Goal: Task Accomplishment & Management: Complete application form

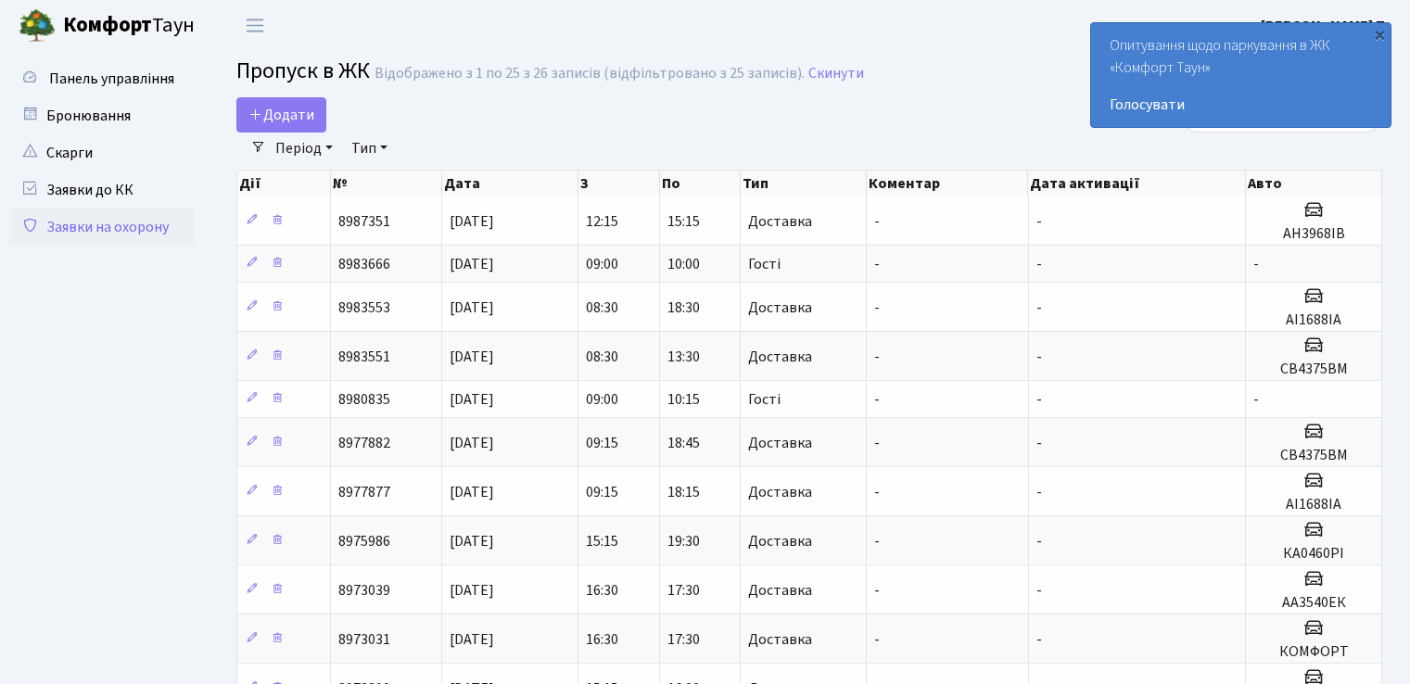
select select "25"
click at [286, 120] on span "Додати" at bounding box center [282, 115] width 66 height 20
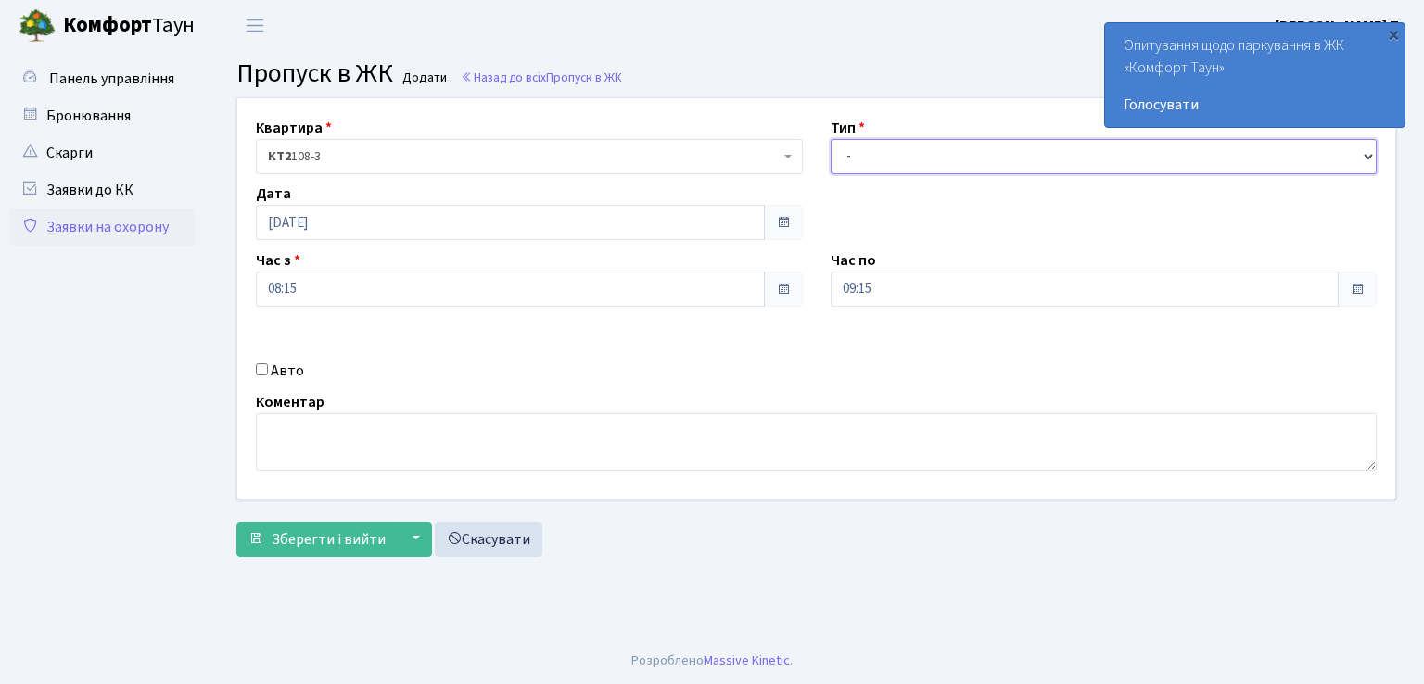
click at [932, 159] on select "- Доставка Таксі Гості Сервіс" at bounding box center [1104, 156] width 547 height 35
select select "1"
click at [831, 139] on select "- Доставка Таксі Гості Сервіс" at bounding box center [1104, 156] width 547 height 35
click at [261, 372] on input "Авто" at bounding box center [262, 369] width 12 height 12
checkbox input "true"
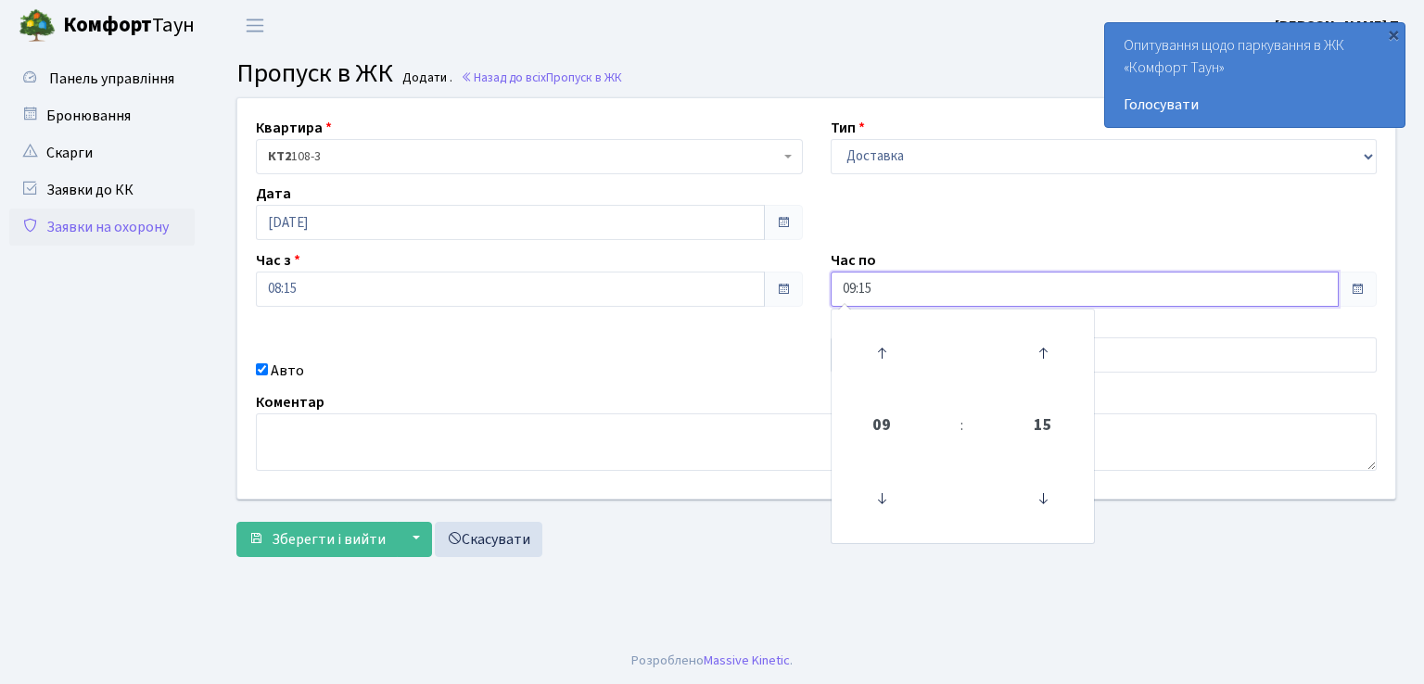
click at [942, 290] on input "09:15" at bounding box center [1085, 289] width 509 height 35
click at [880, 359] on icon at bounding box center [882, 353] width 50 height 50
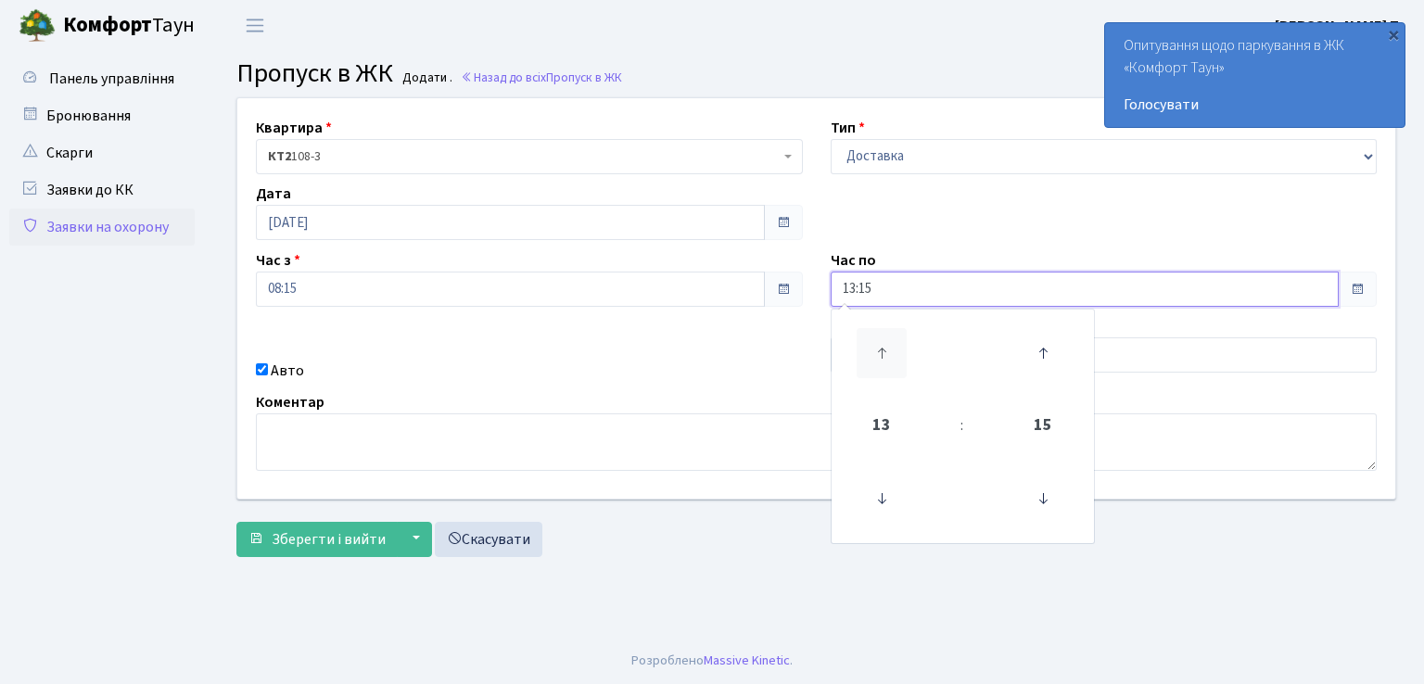
click at [880, 359] on icon at bounding box center [882, 353] width 50 height 50
click at [880, 358] on icon at bounding box center [882, 353] width 50 height 50
type input "16:15"
click at [729, 394] on div "Коментар" at bounding box center [816, 431] width 1149 height 80
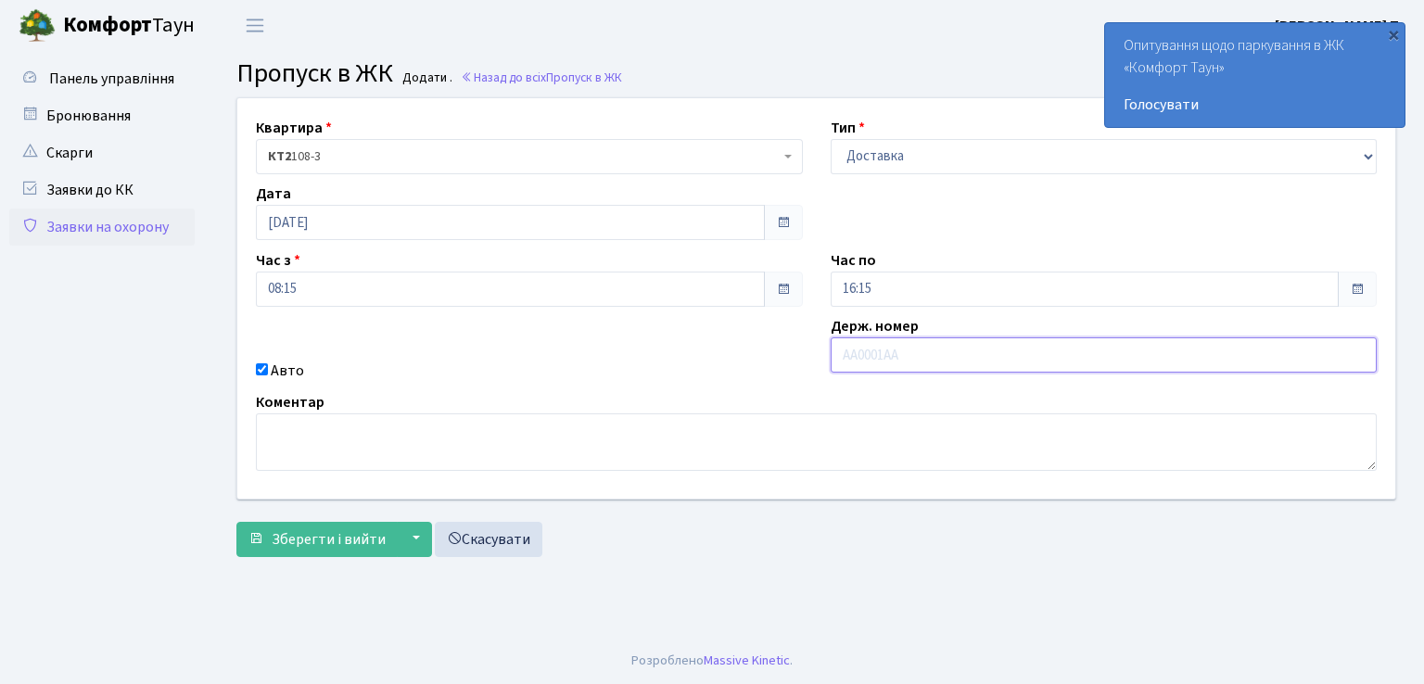
click at [884, 357] on input "text" at bounding box center [1104, 355] width 547 height 35
type input "АІ1688ІА"
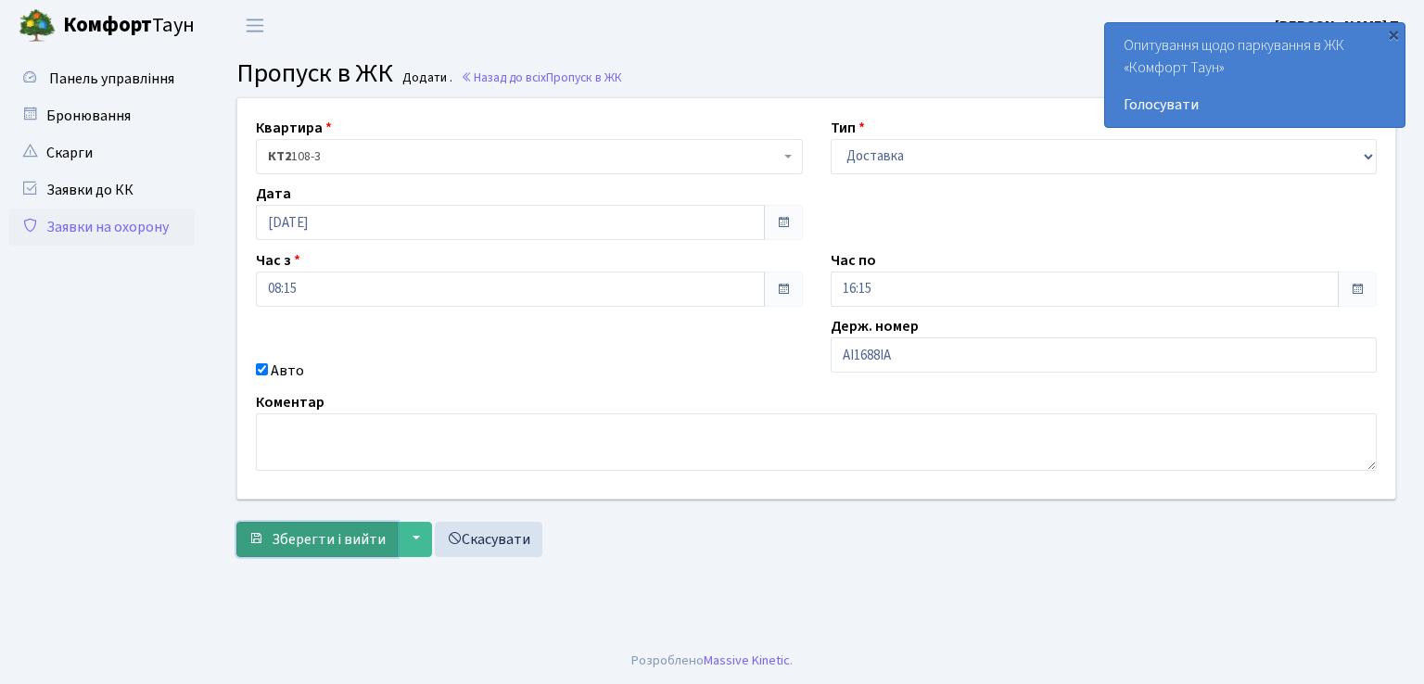
click at [350, 524] on button "Зберегти і вийти" at bounding box center [316, 539] width 161 height 35
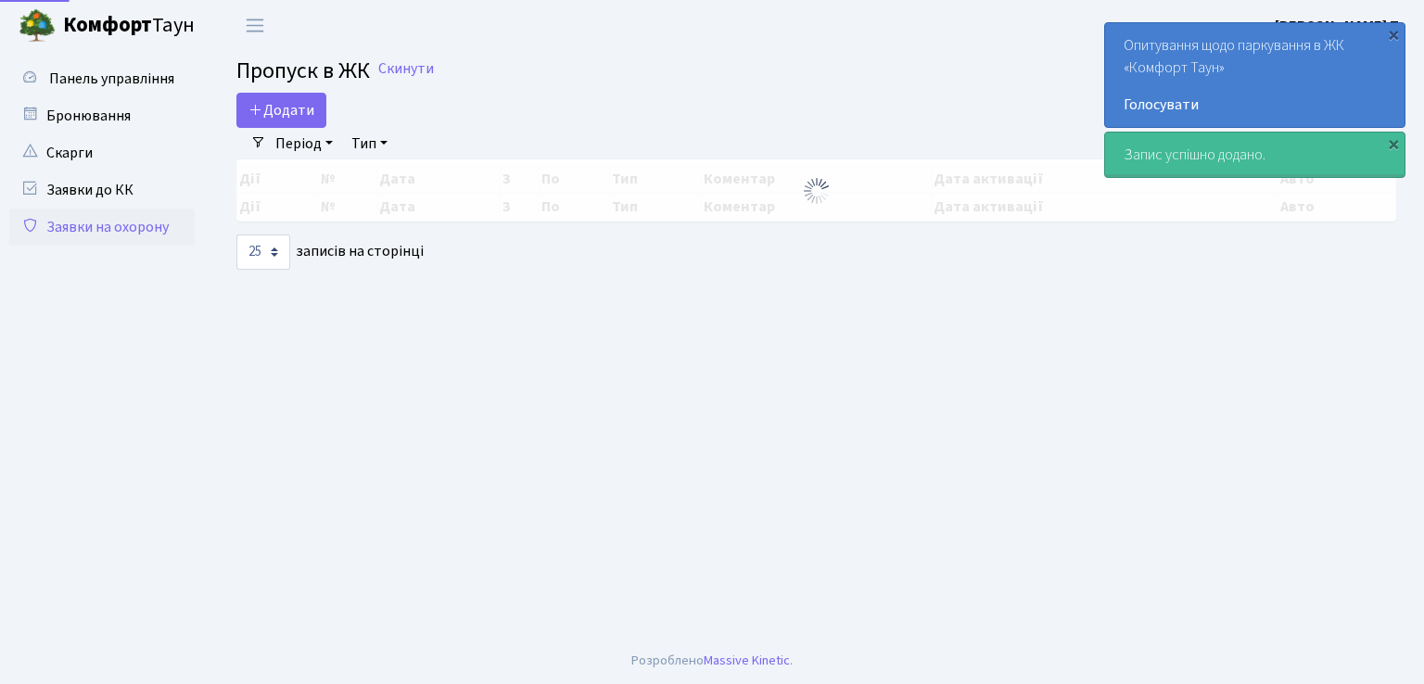
select select "25"
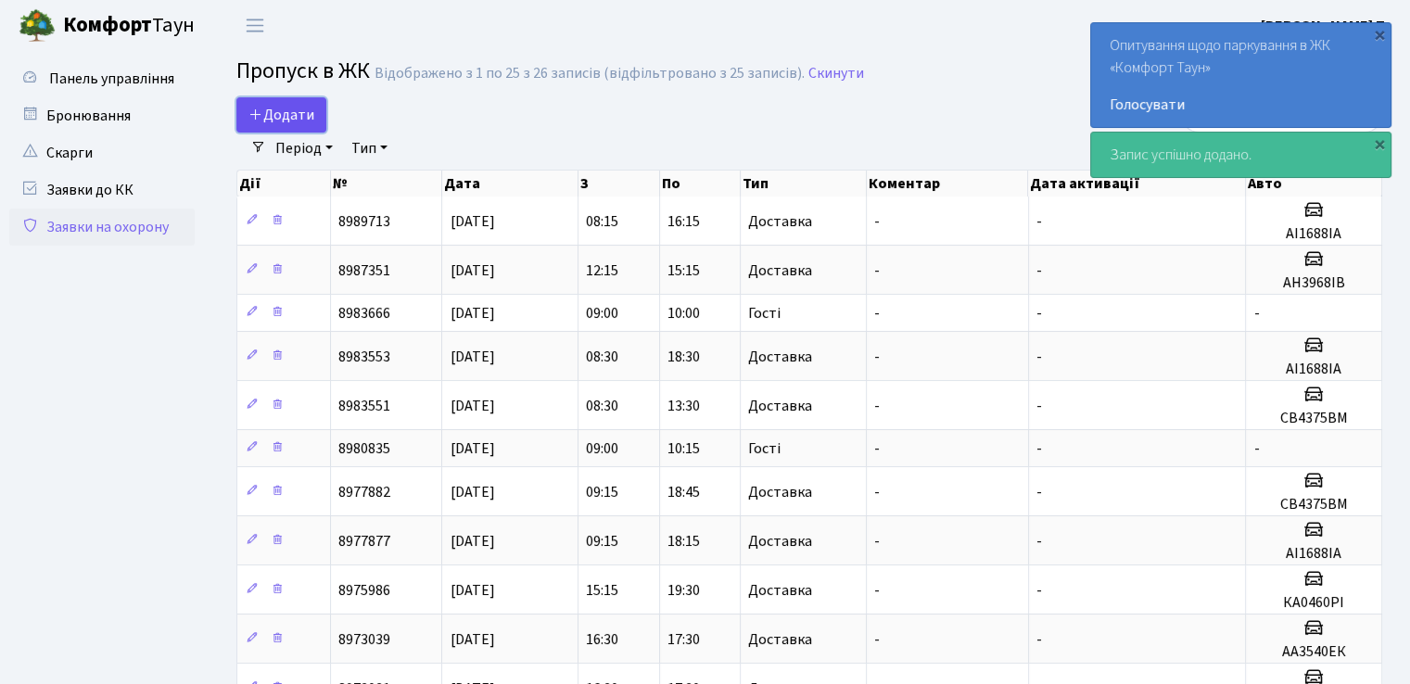
click at [285, 108] on span "Додати" at bounding box center [282, 115] width 66 height 20
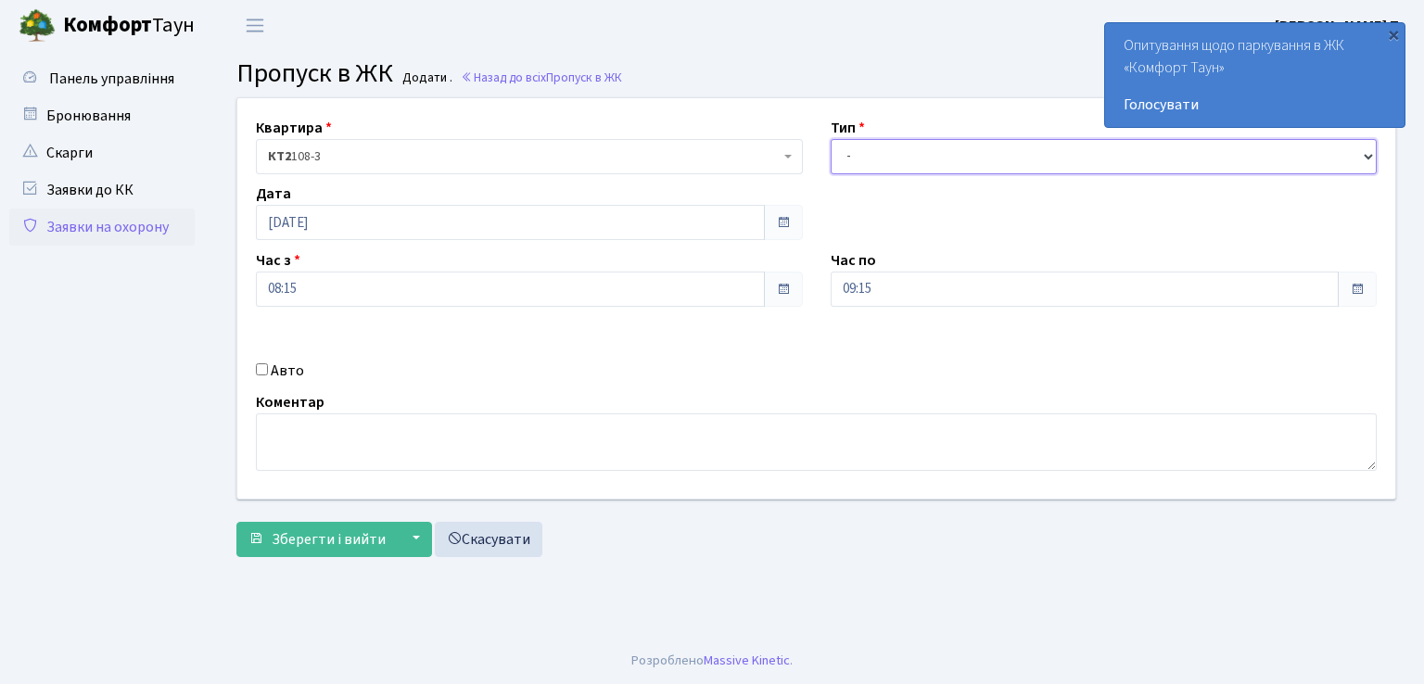
click at [912, 160] on select "- Доставка Таксі Гості Сервіс" at bounding box center [1104, 156] width 547 height 35
select select "1"
click at [831, 139] on select "- Доставка Таксі Гості Сервіс" at bounding box center [1104, 156] width 547 height 35
click at [260, 370] on input "Авто" at bounding box center [262, 369] width 12 height 12
checkbox input "true"
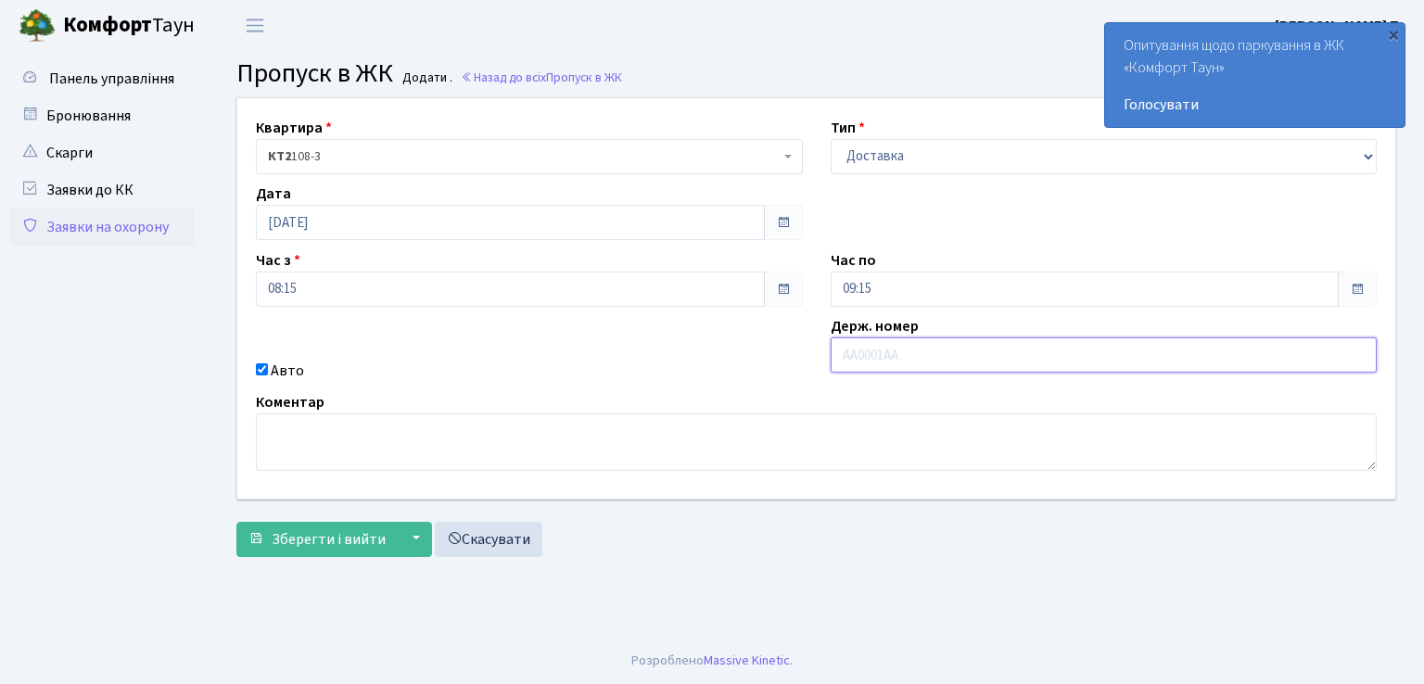
click at [869, 352] on input "text" at bounding box center [1104, 355] width 547 height 35
type input "СВ4375ВМ"
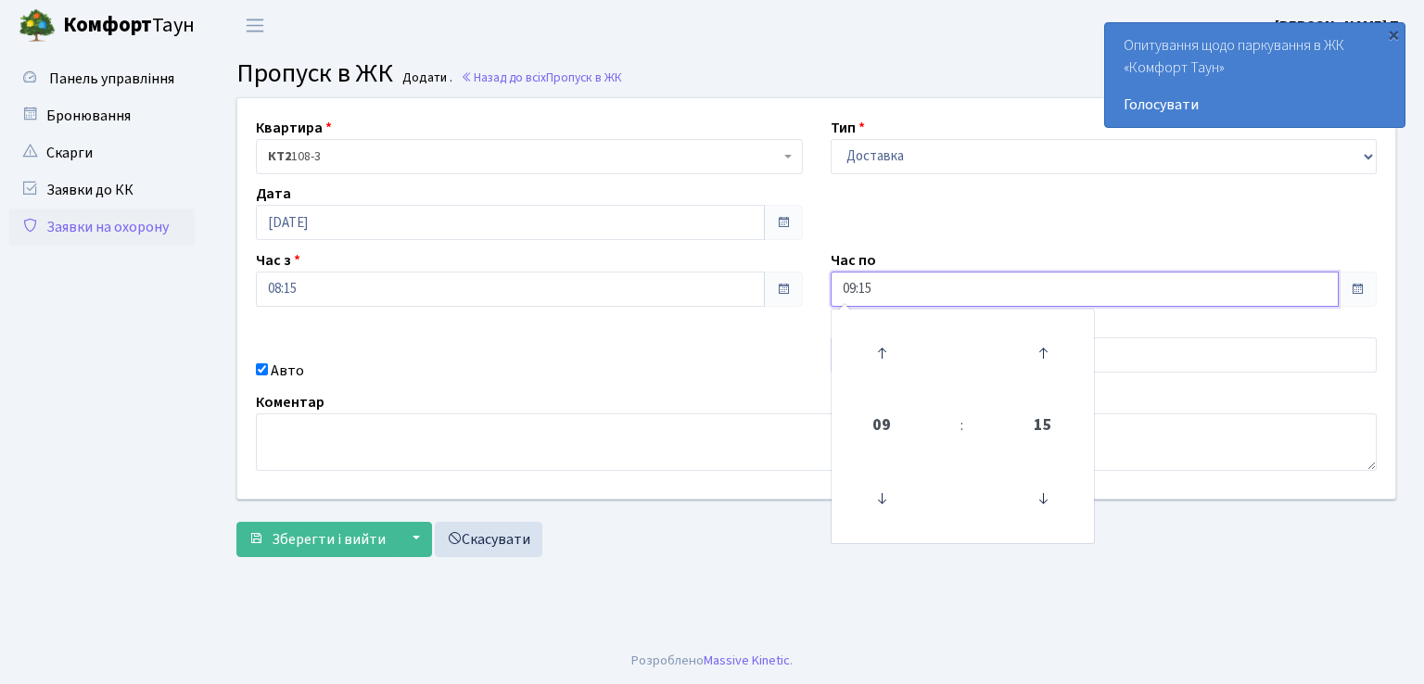
click at [908, 293] on input "09:15" at bounding box center [1085, 289] width 509 height 35
click at [883, 349] on icon at bounding box center [882, 353] width 50 height 50
type input "12:15"
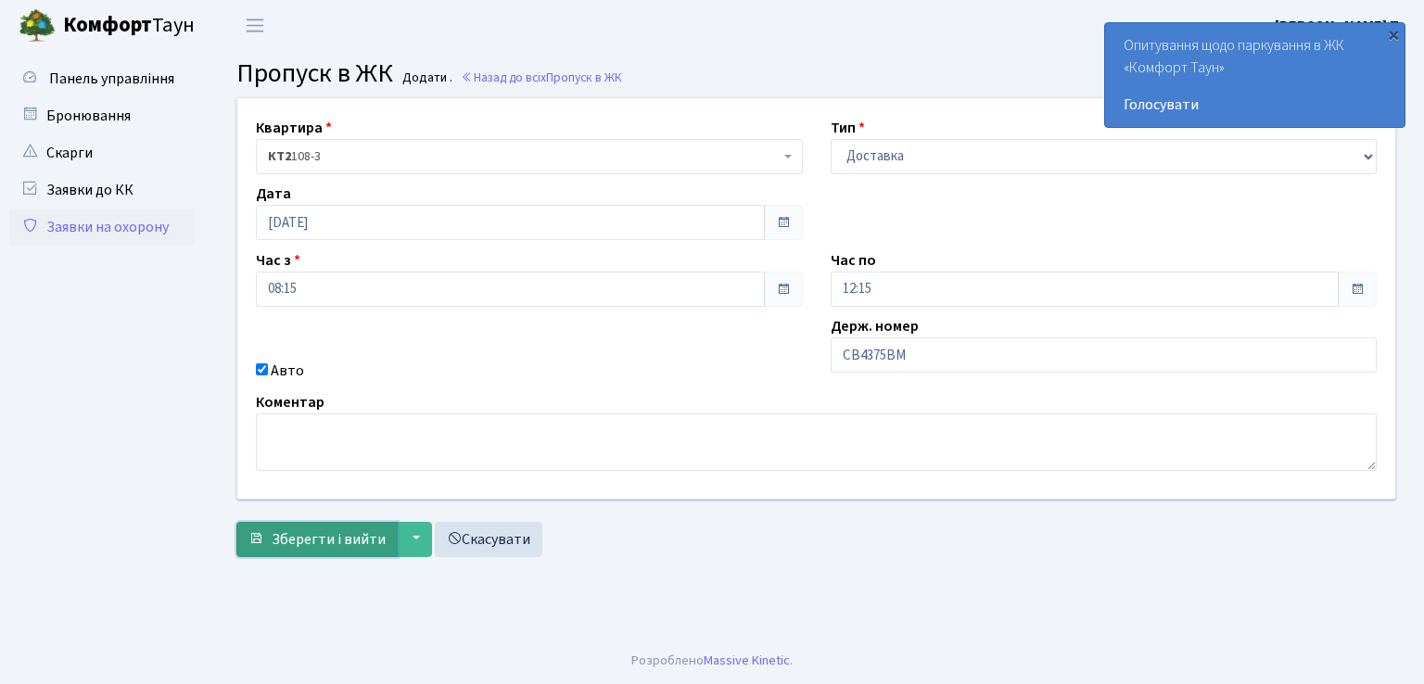
click at [349, 524] on button "Зберегти і вийти" at bounding box center [316, 539] width 161 height 35
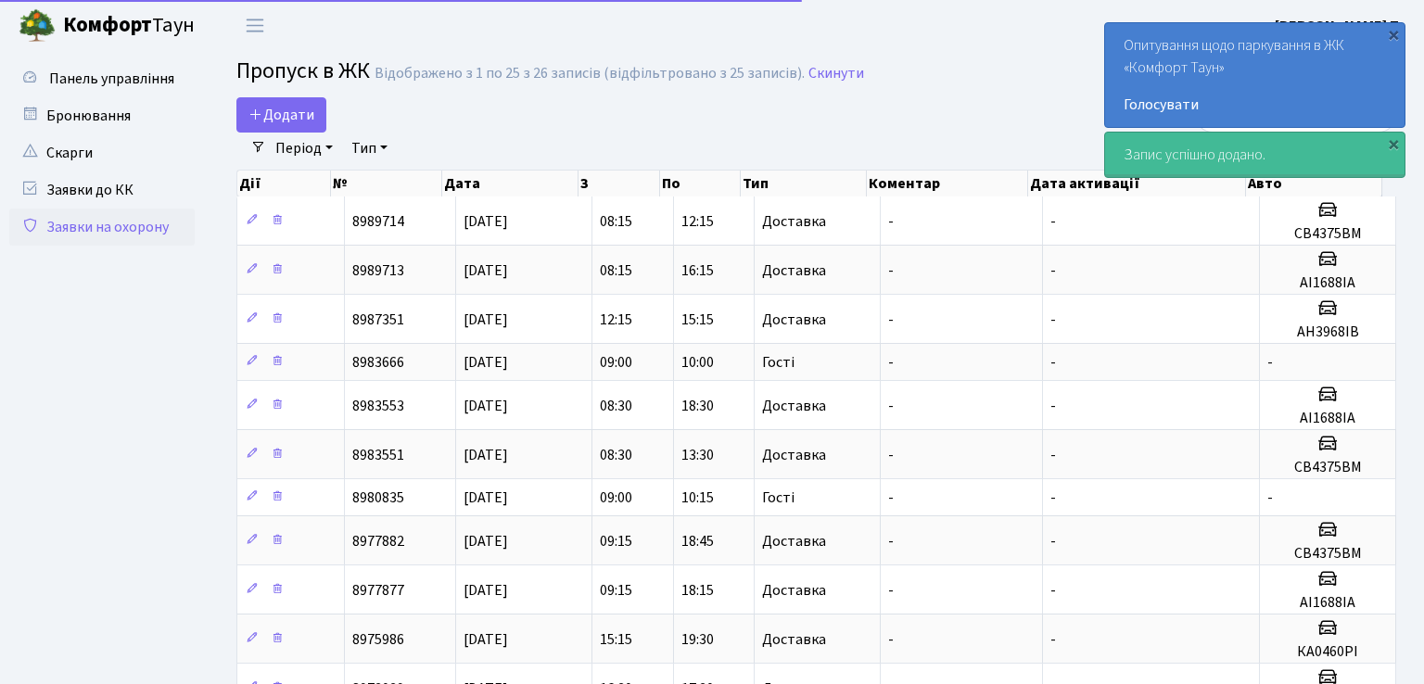
select select "25"
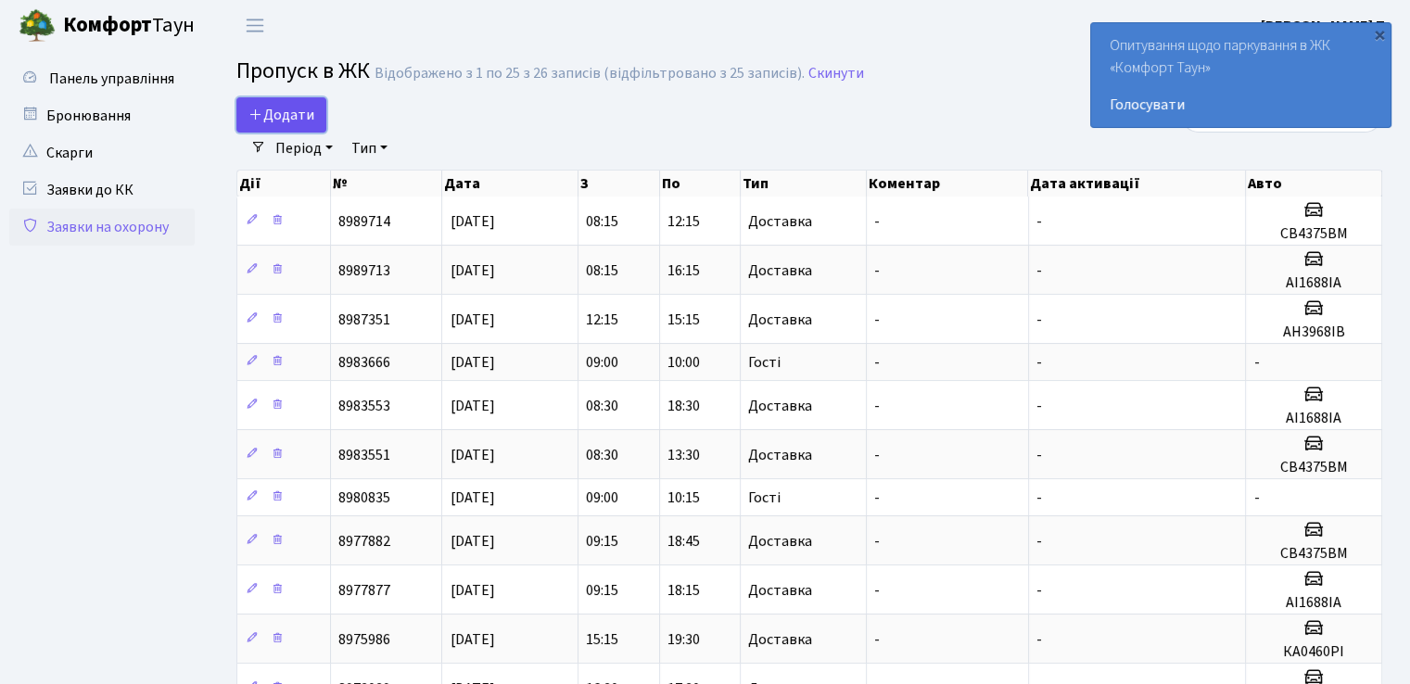
click at [285, 113] on span "Додати" at bounding box center [282, 115] width 66 height 20
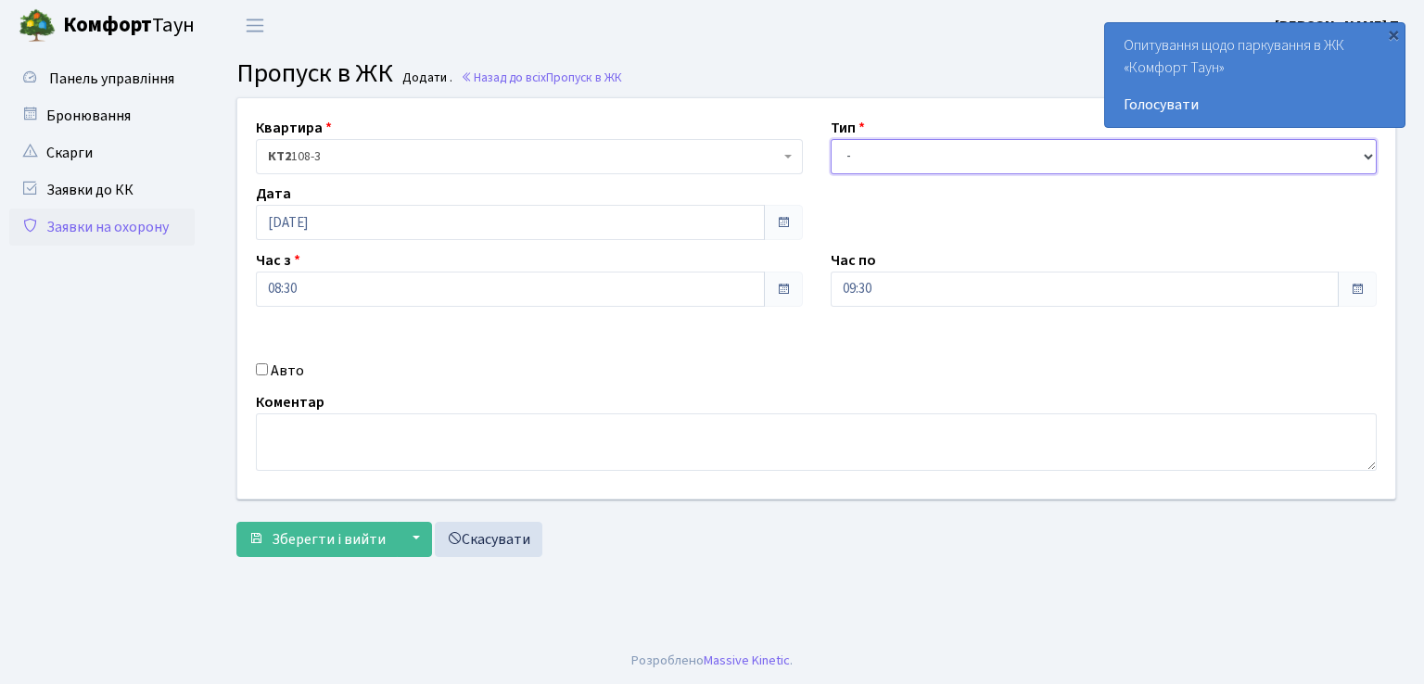
click at [905, 162] on select "- Доставка Таксі Гості Сервіс" at bounding box center [1104, 156] width 547 height 35
select select "3"
click at [831, 139] on select "- Доставка Таксі Гості Сервіс" at bounding box center [1104, 156] width 547 height 35
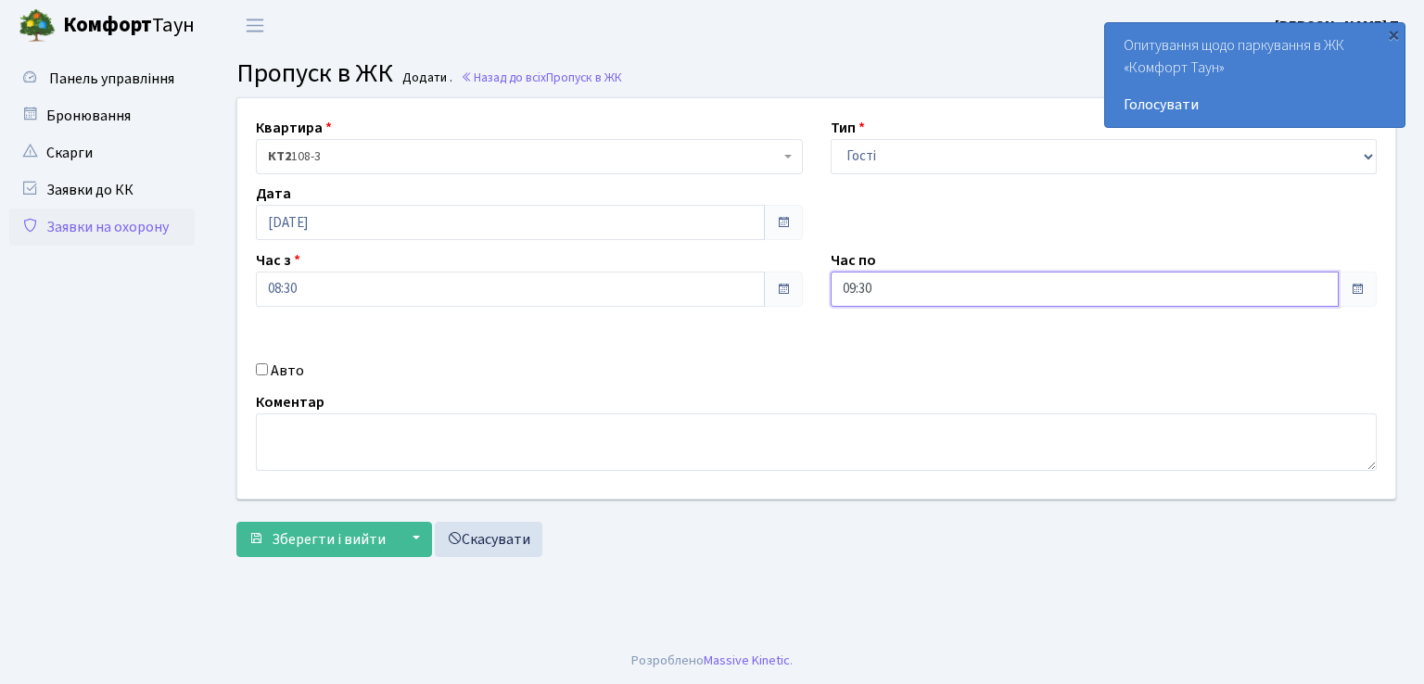
click at [922, 291] on input "09:30" at bounding box center [1085, 289] width 509 height 35
click at [886, 350] on icon at bounding box center [882, 353] width 50 height 50
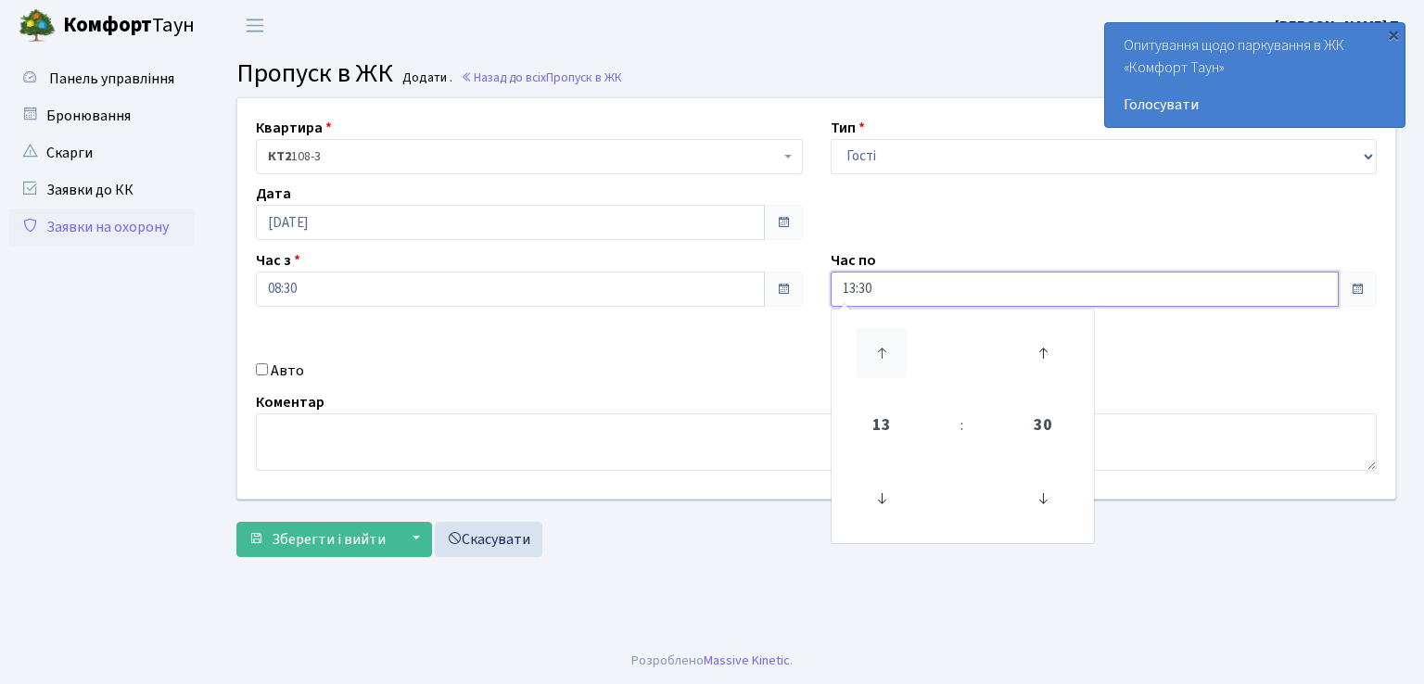
click at [886, 350] on icon at bounding box center [882, 353] width 50 height 50
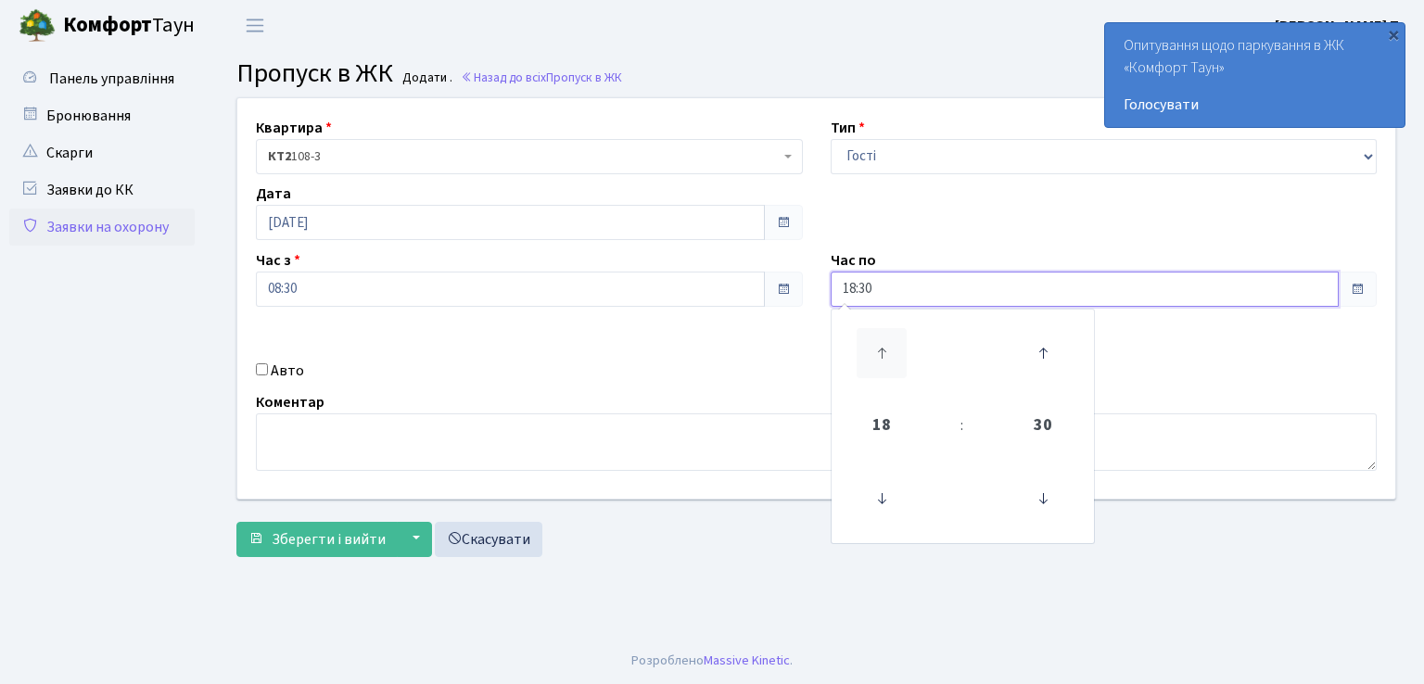
click at [886, 350] on icon at bounding box center [882, 353] width 50 height 50
click at [882, 498] on icon at bounding box center [882, 499] width 50 height 50
type input "19:30"
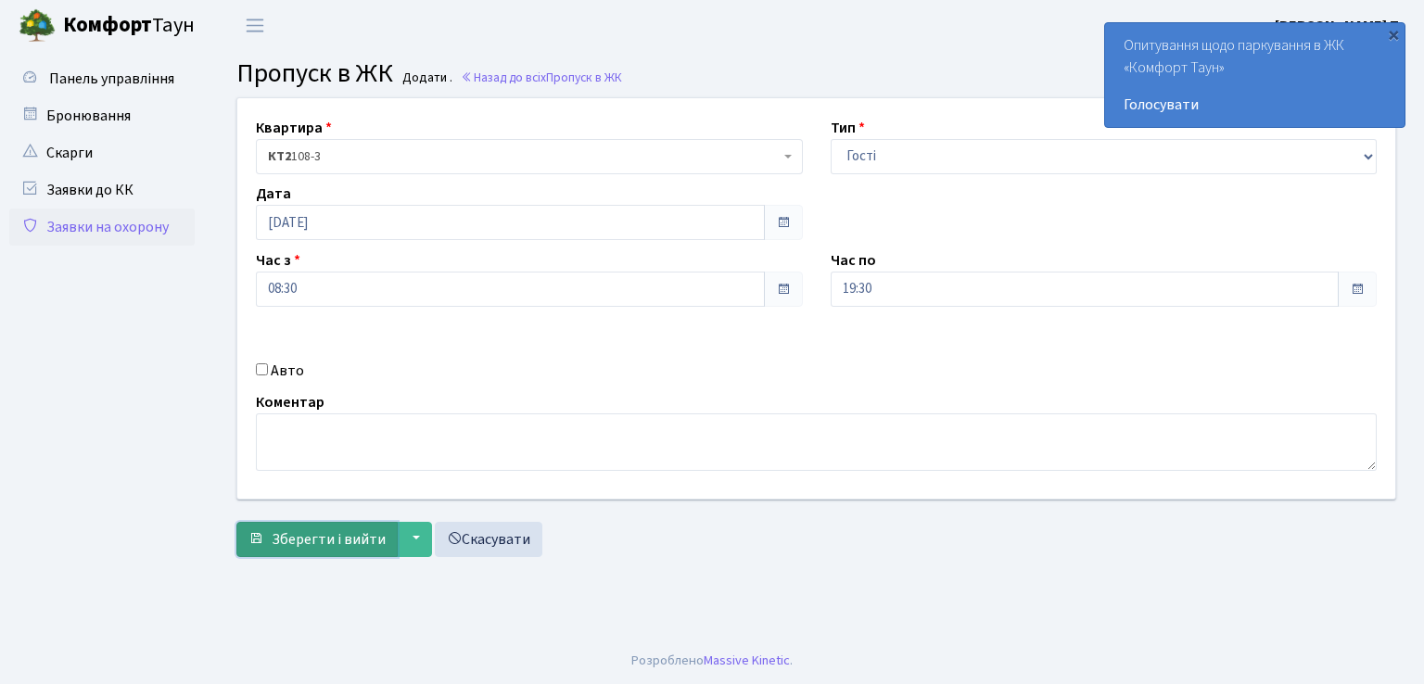
click at [329, 539] on span "Зберегти і вийти" at bounding box center [329, 539] width 114 height 20
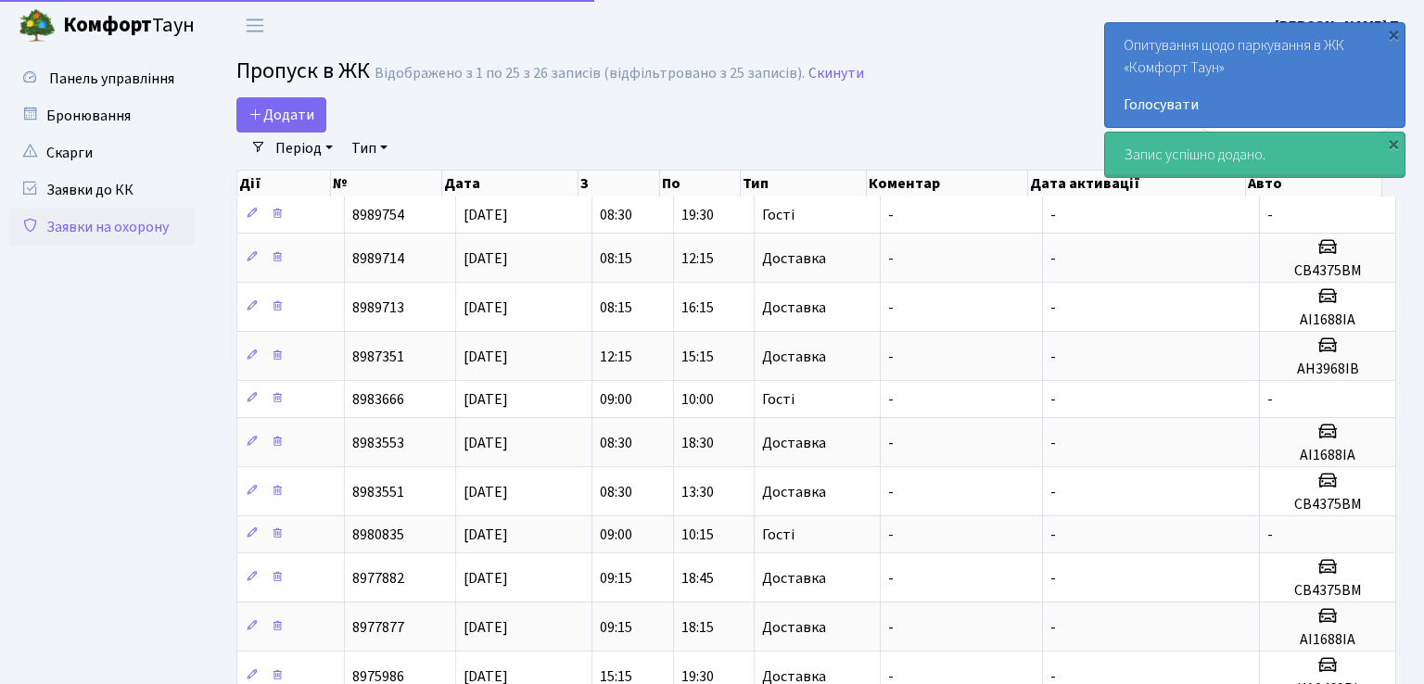
select select "25"
